Goal: Transaction & Acquisition: Obtain resource

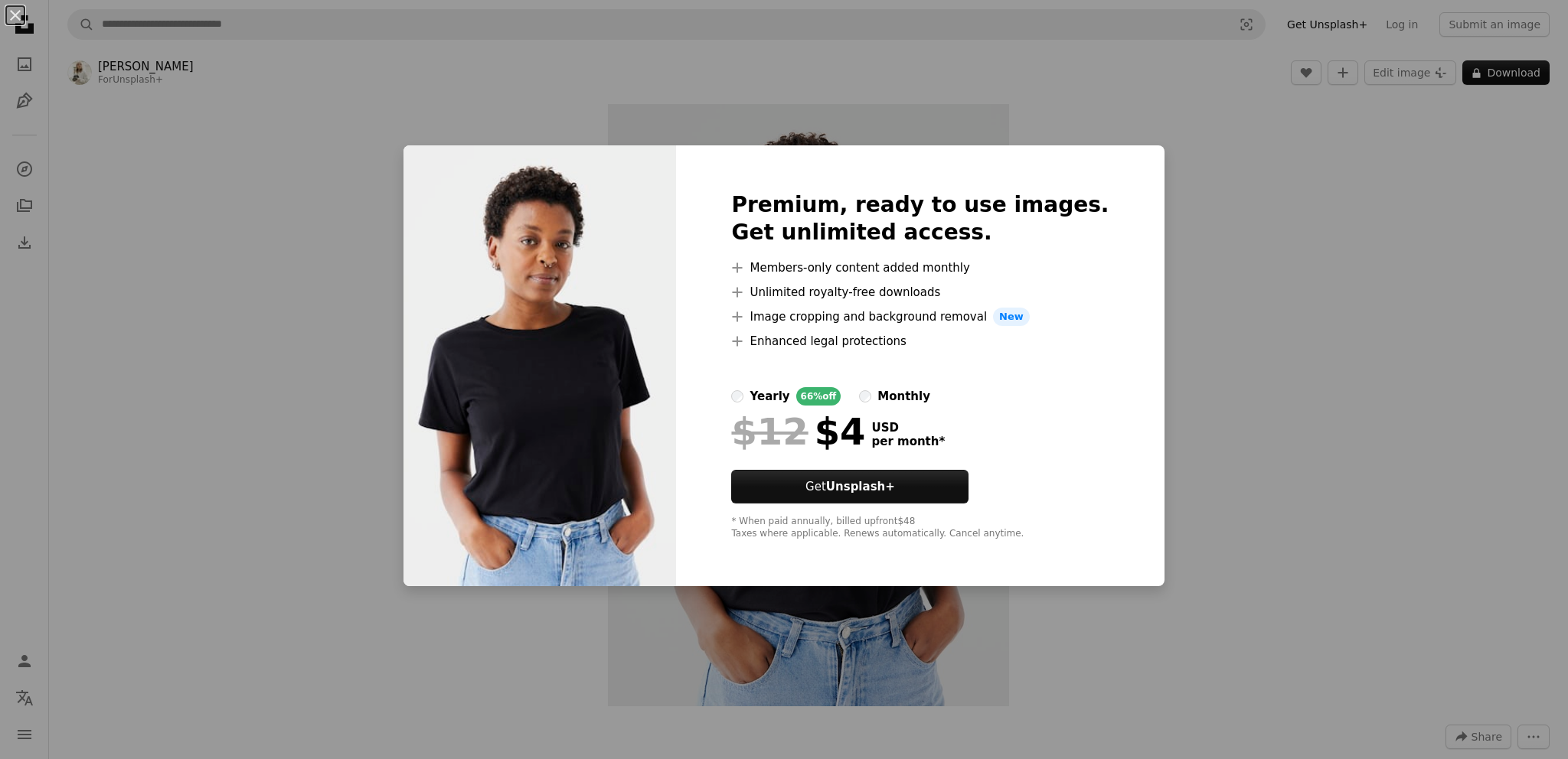
click at [343, 230] on div "An X shape Premium, ready to use images. Get unlimited access. A plus sign Memb…" at bounding box center [784, 380] width 1568 height 759
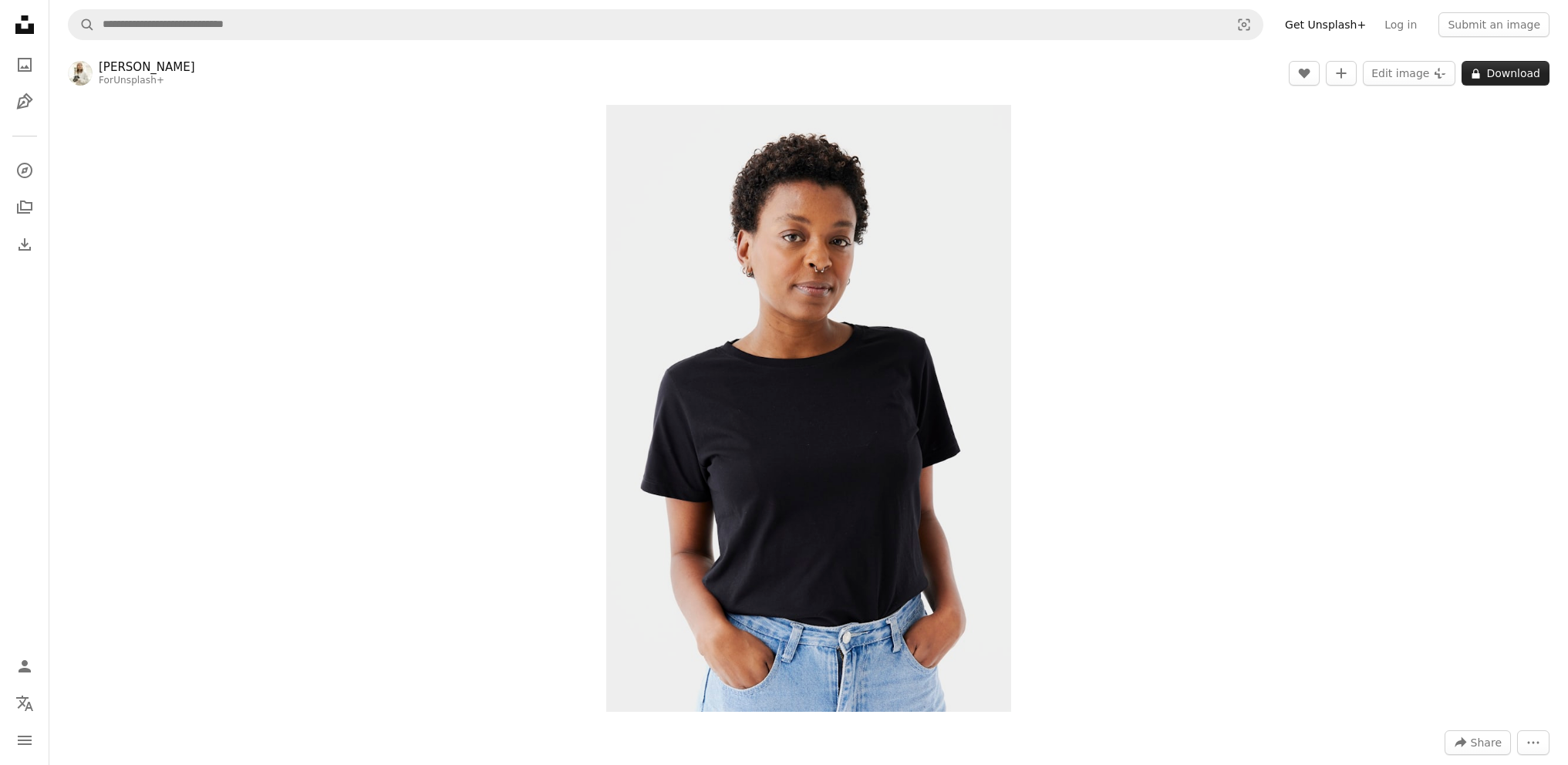
click at [1514, 78] on button "A lock Download" at bounding box center [1506, 73] width 88 height 25
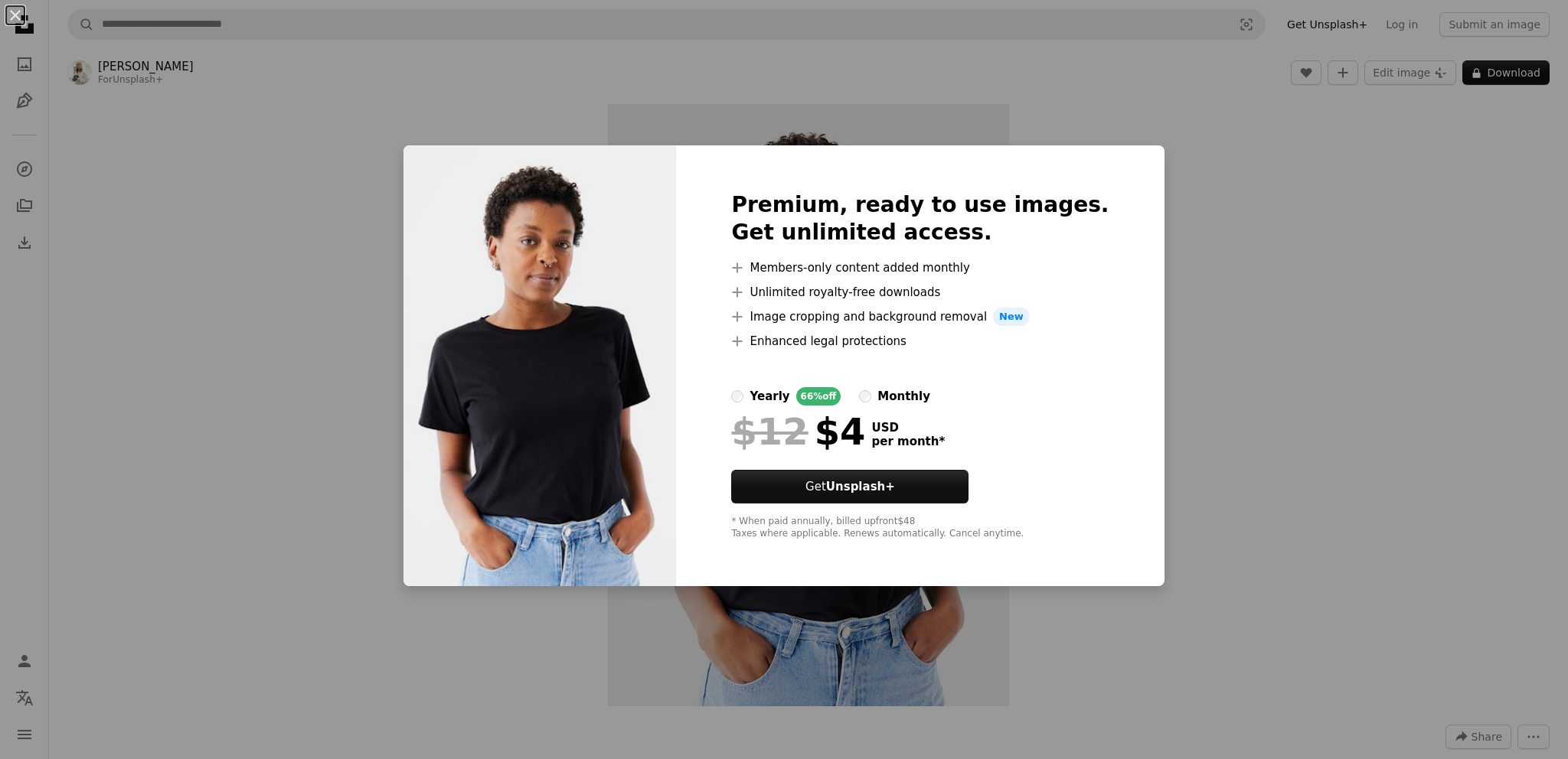
click at [1241, 162] on div "An X shape Premium, ready to use images. Get unlimited access. A plus sign Memb…" at bounding box center [784, 380] width 1568 height 759
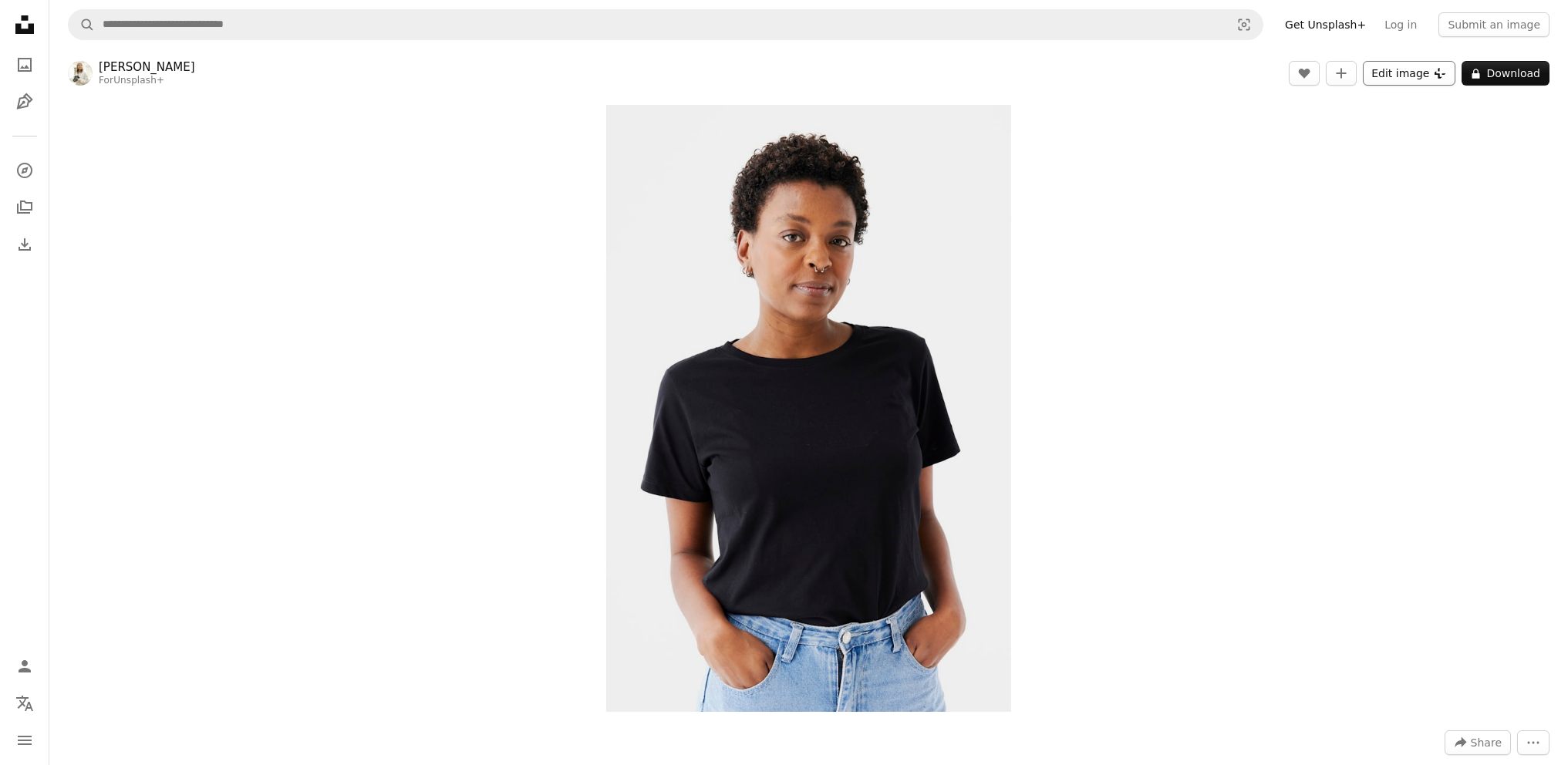
click at [1406, 76] on button "Edit image Plus sign for Unsplash+" at bounding box center [1409, 73] width 92 height 25
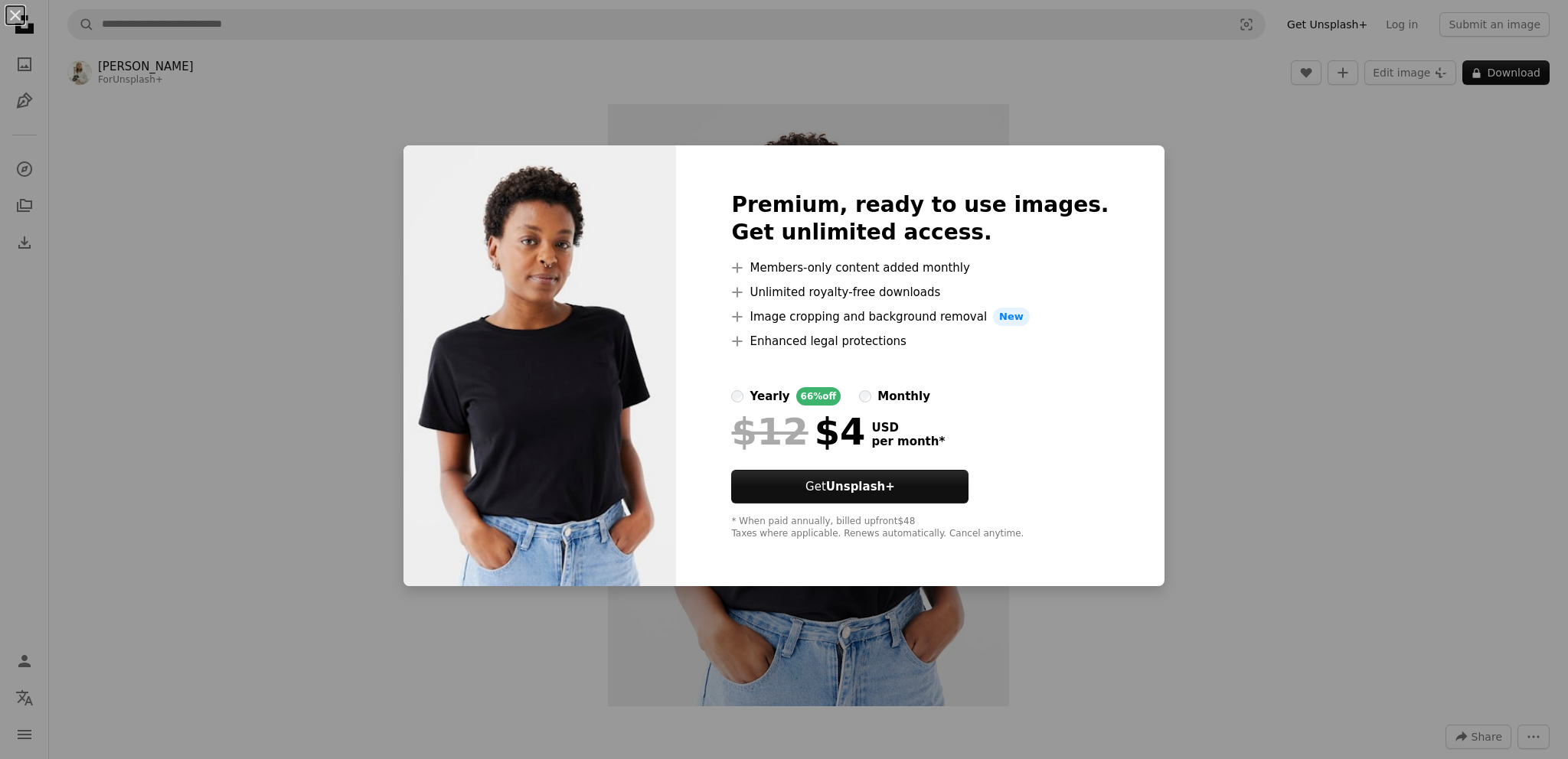
click at [1252, 265] on div "An X shape Premium, ready to use images. Get unlimited access. A plus sign Memb…" at bounding box center [784, 380] width 1568 height 759
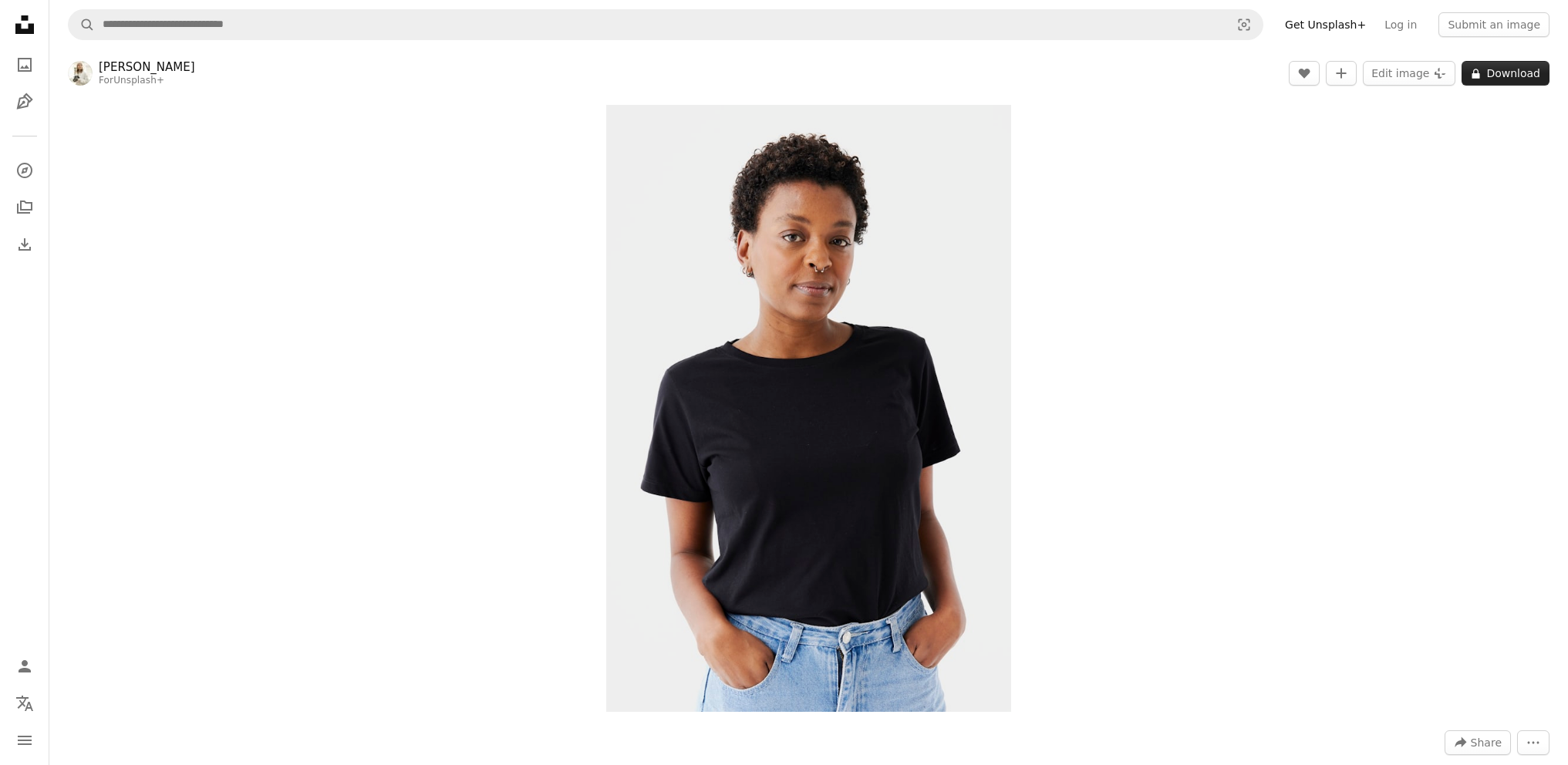
click at [1508, 74] on button "A lock Download" at bounding box center [1506, 73] width 88 height 25
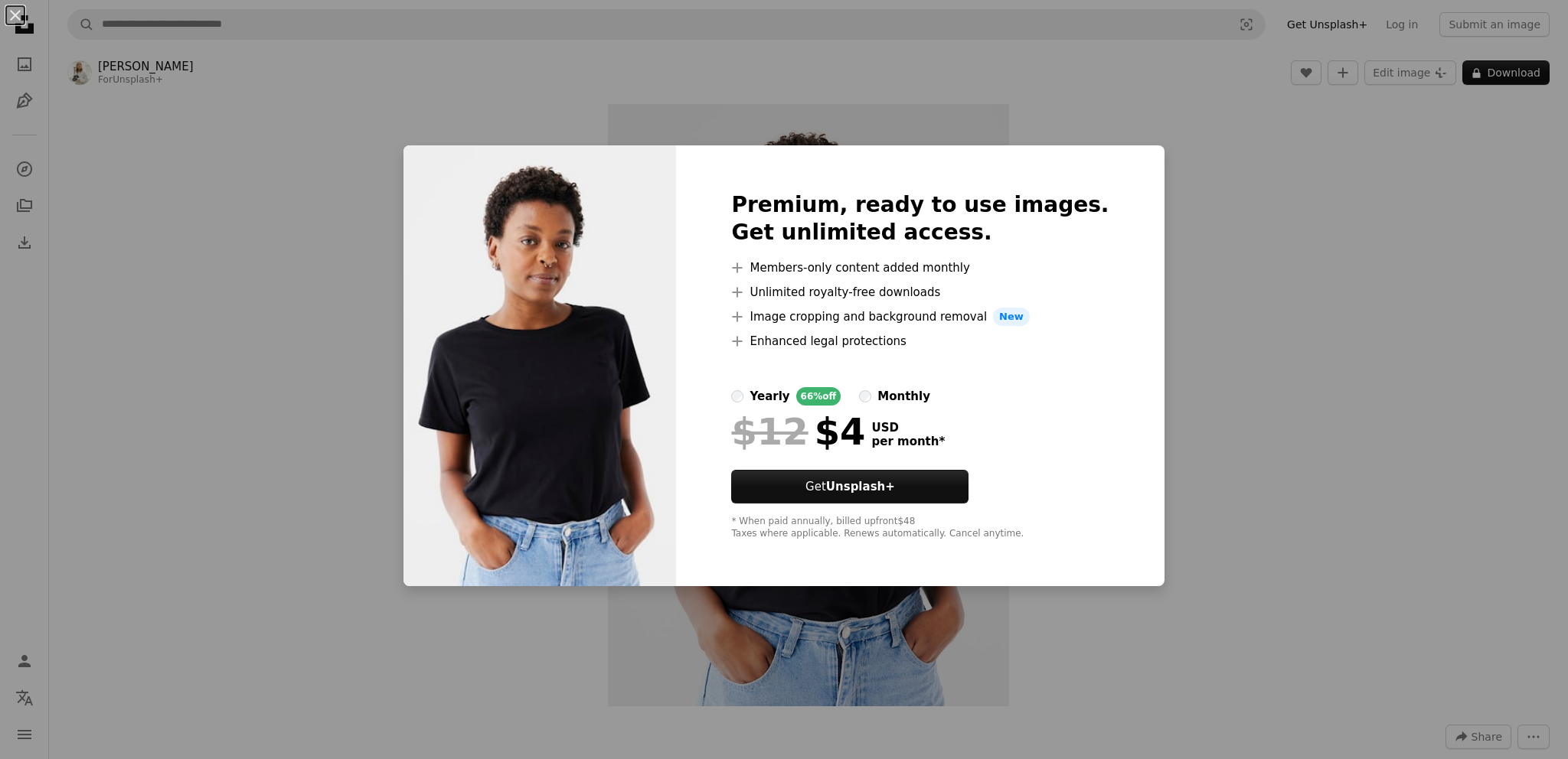
click at [1303, 218] on div "An X shape Premium, ready to use images. Get unlimited access. A plus sign Memb…" at bounding box center [784, 380] width 1568 height 759
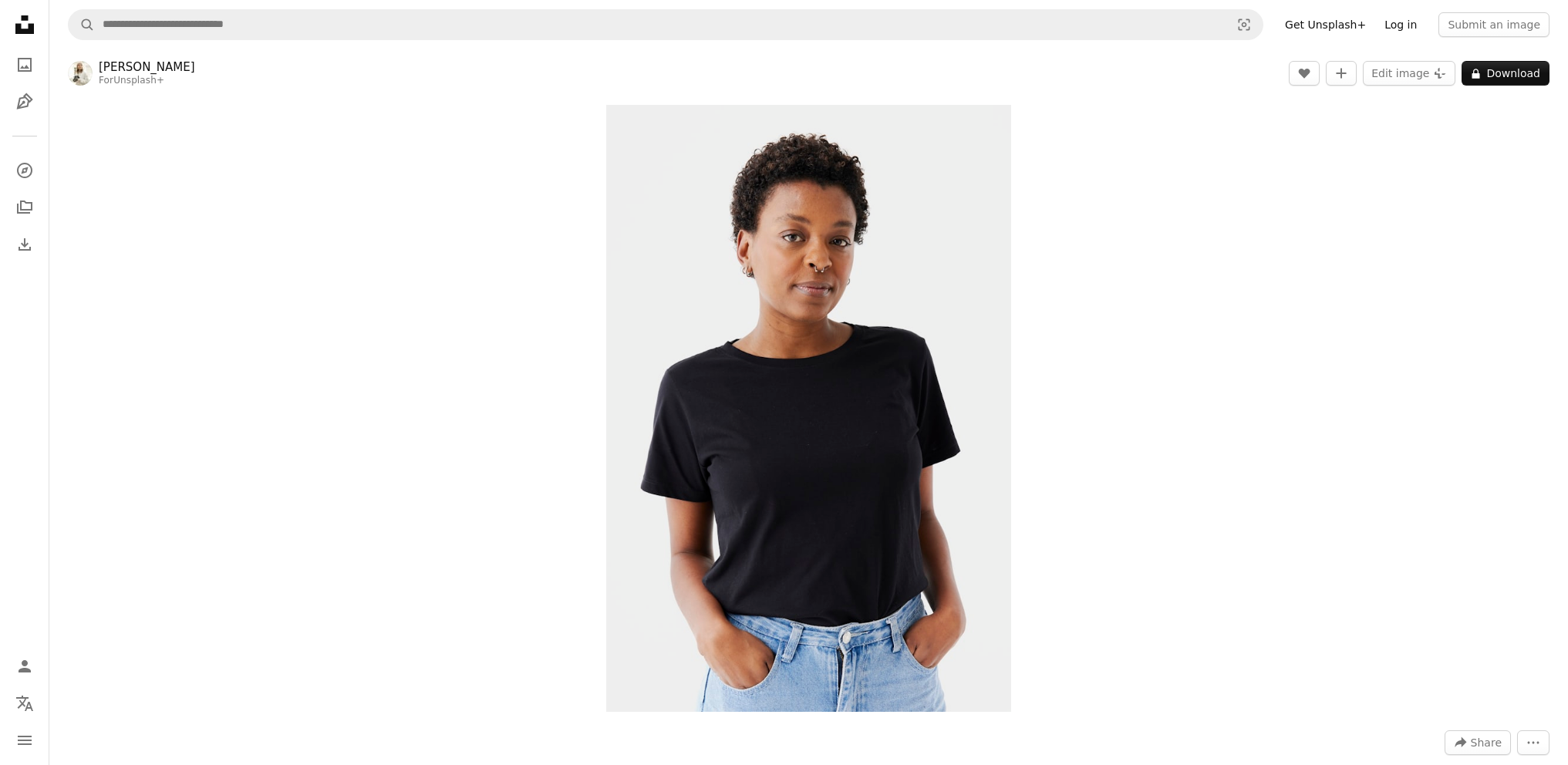
click at [1420, 22] on link "Log in" at bounding box center [1400, 24] width 51 height 25
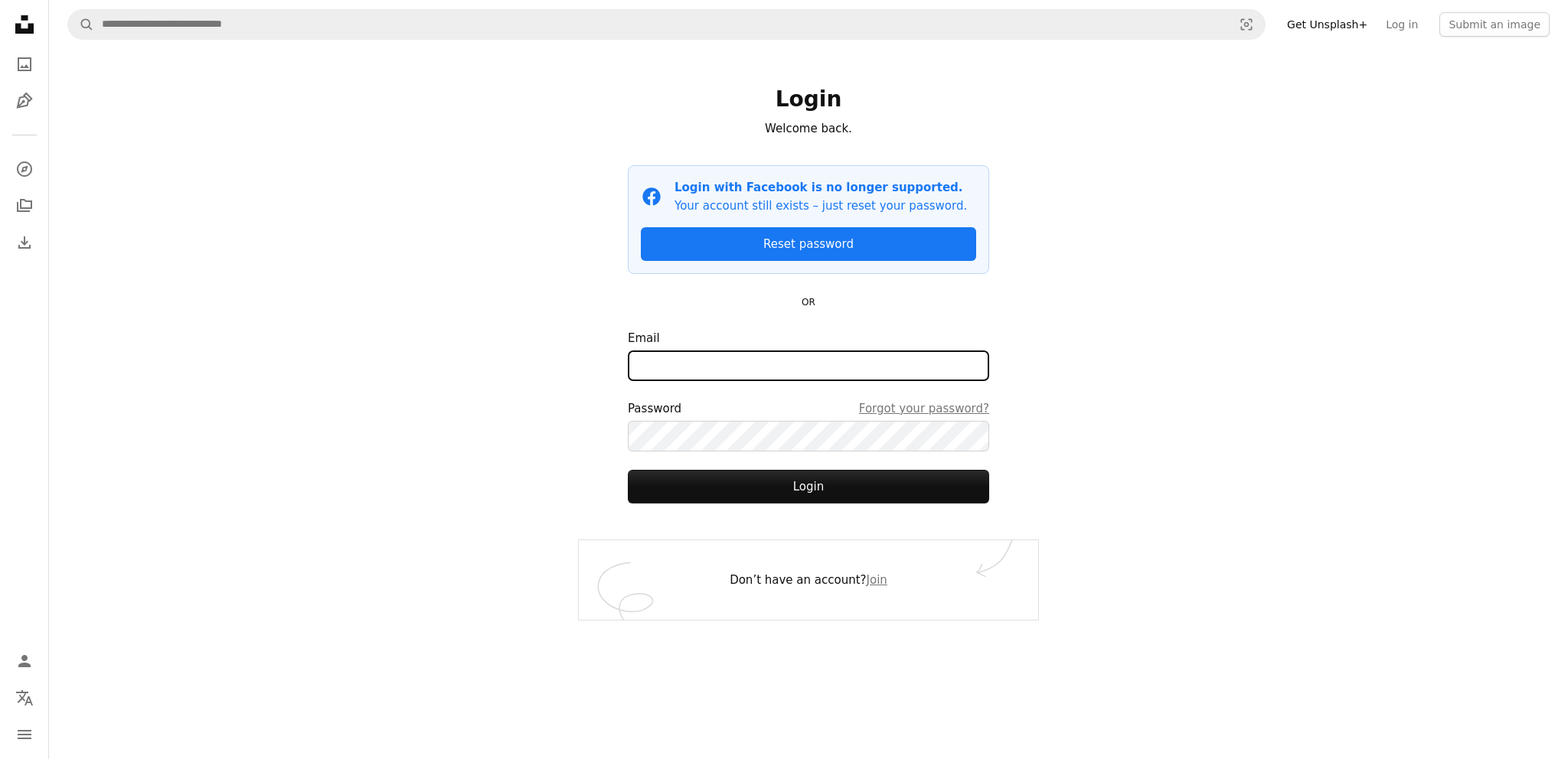
click at [739, 369] on input "Email" at bounding box center [808, 366] width 362 height 31
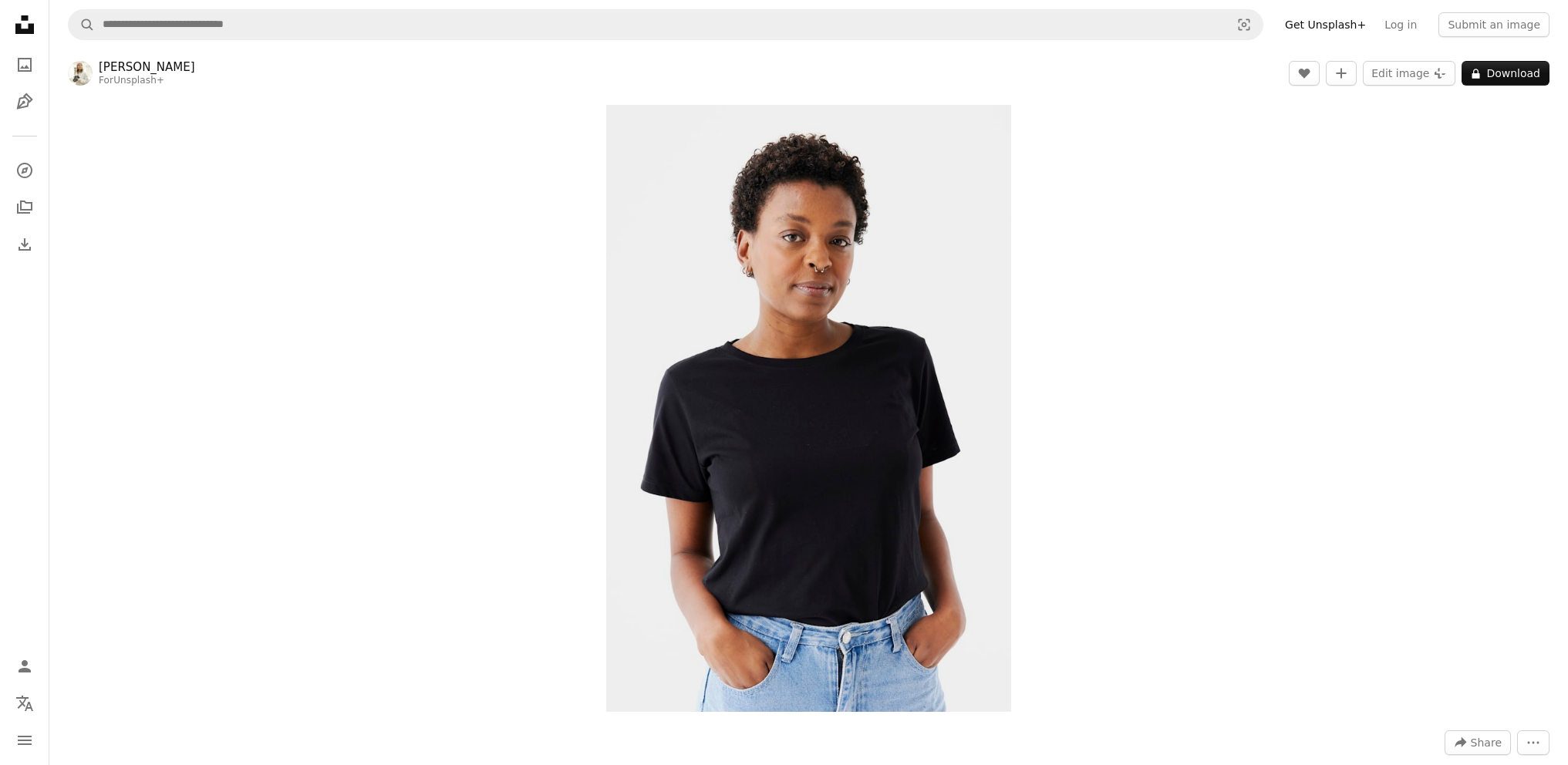
click at [26, 34] on icon "Unsplash logo Unsplash Home" at bounding box center [25, 25] width 31 height 31
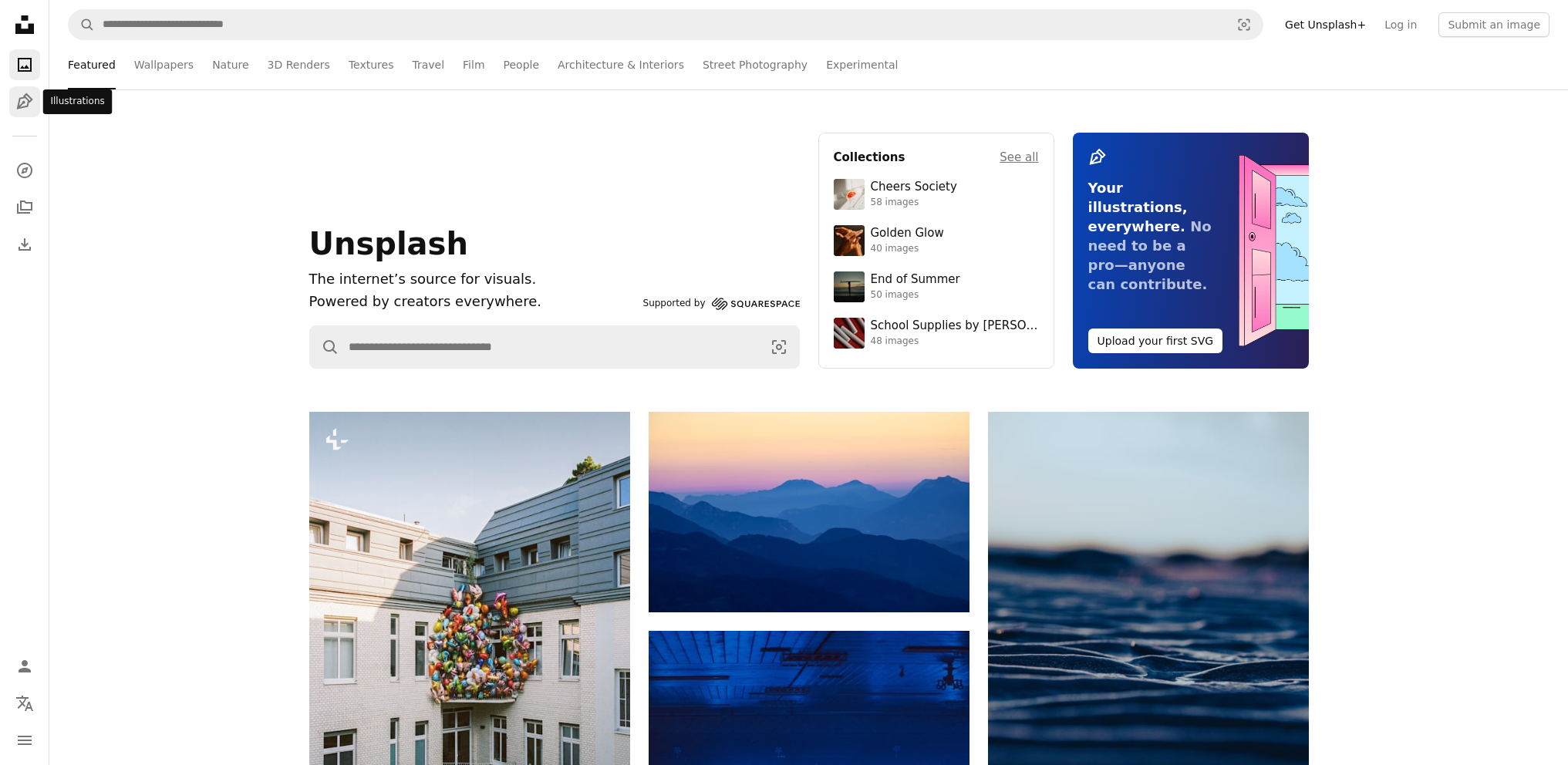
click at [36, 107] on link "Pen Tool" at bounding box center [25, 102] width 31 height 31
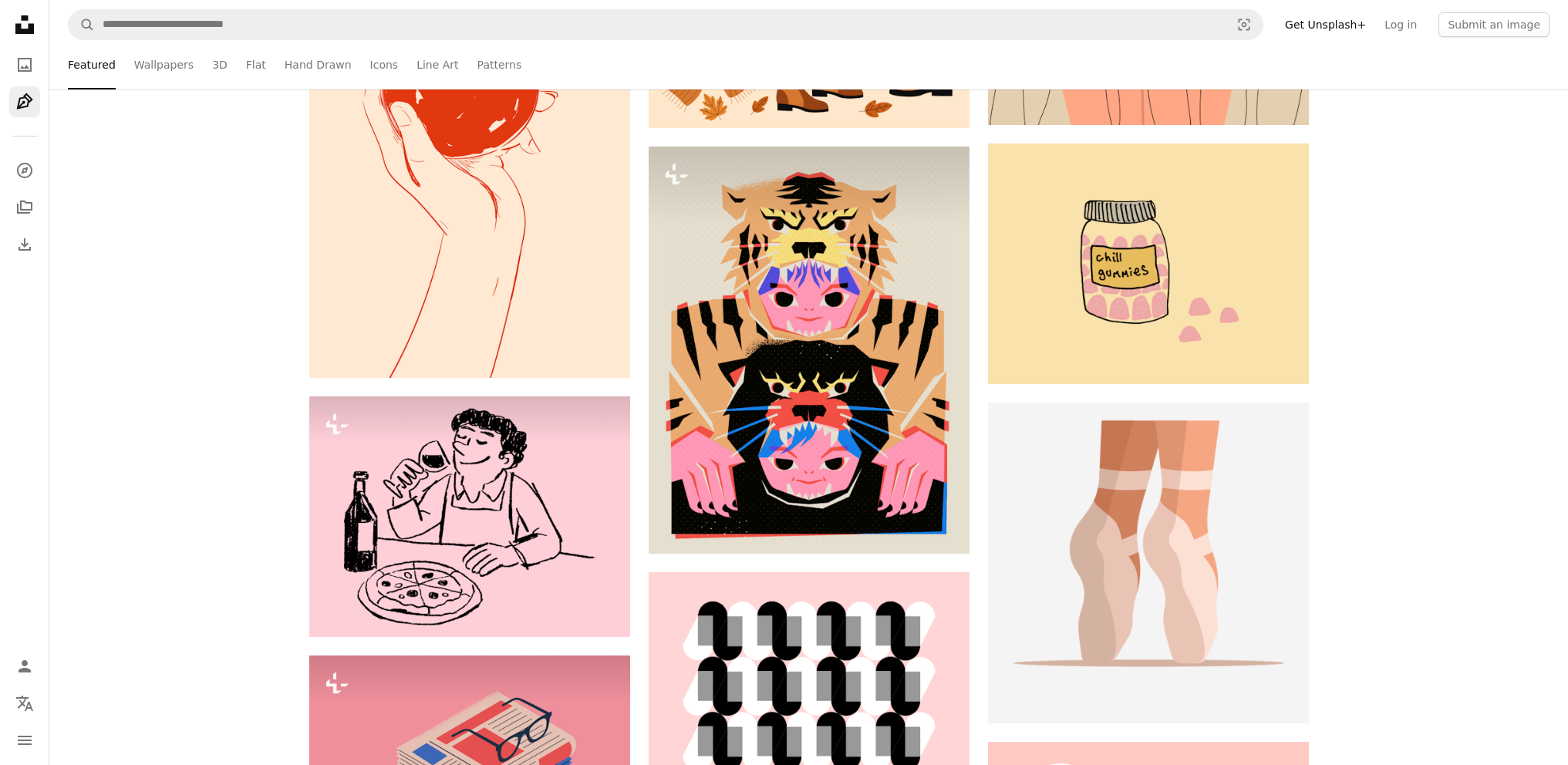
scroll to position [2946, 0]
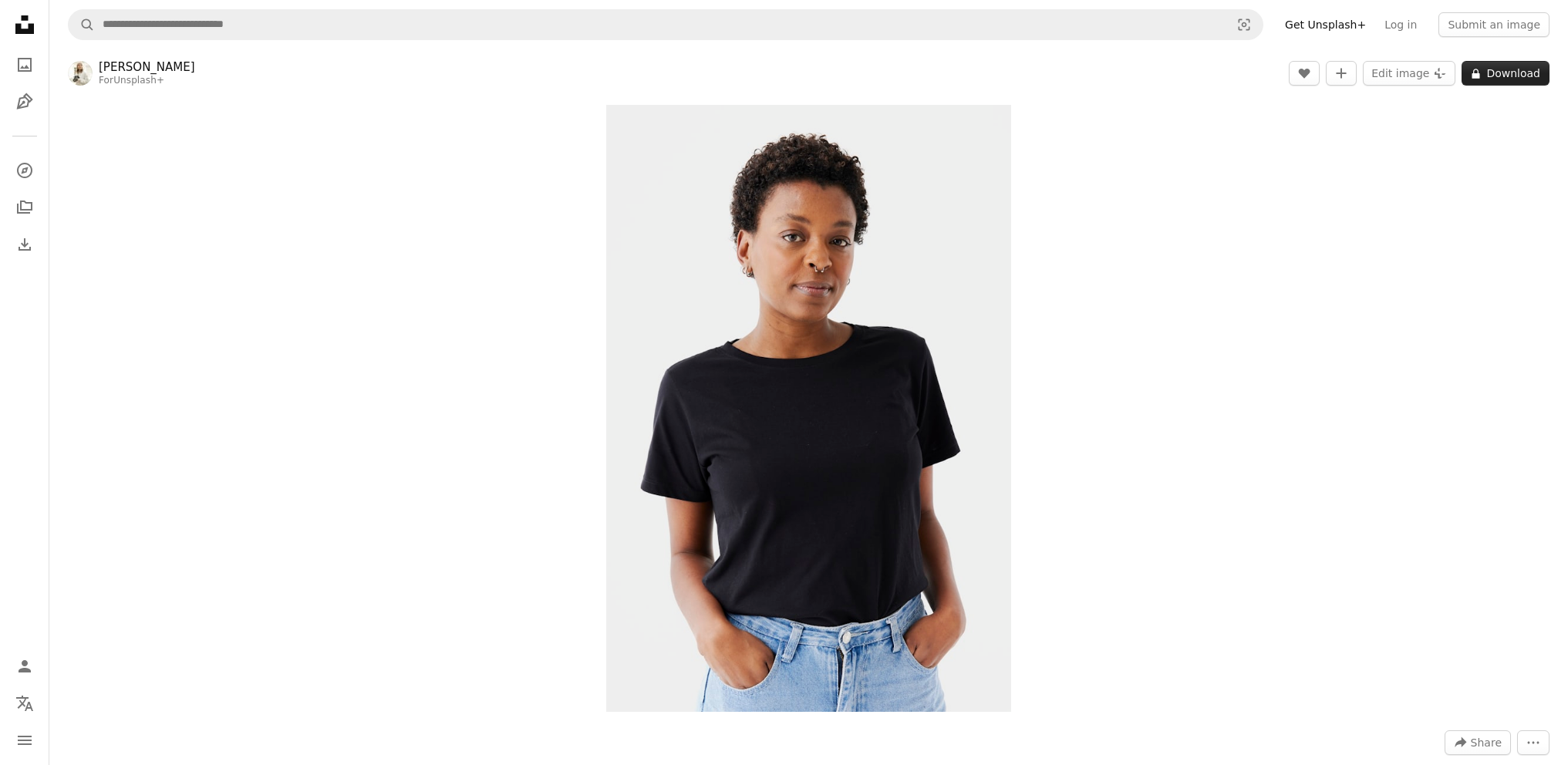
click at [1512, 70] on button "A lock Download" at bounding box center [1506, 73] width 88 height 25
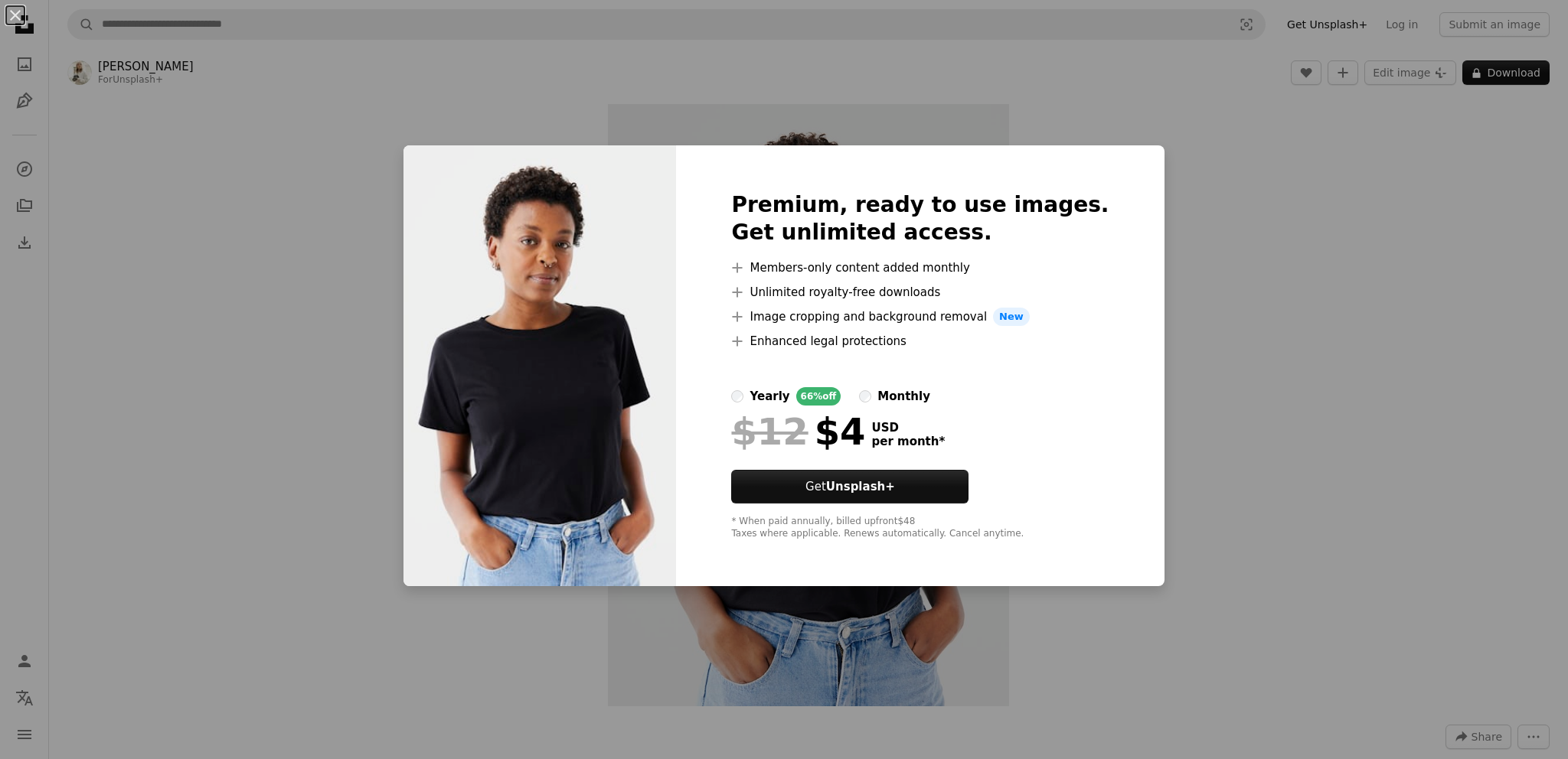
click at [1158, 370] on div "An X shape Premium, ready to use images. Get unlimited access. A plus sign Memb…" at bounding box center [784, 380] width 1568 height 759
